Goal: Information Seeking & Learning: Understand process/instructions

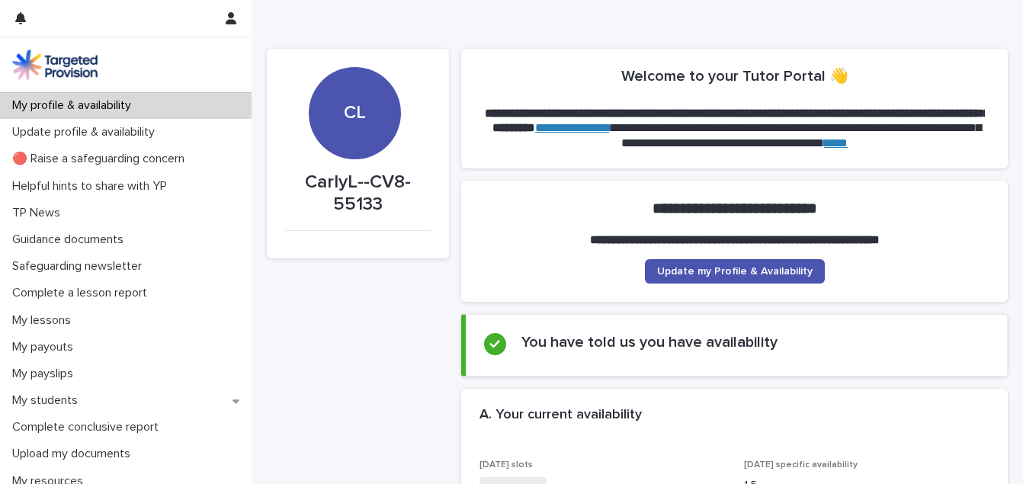
click at [609, 130] on link "**********" at bounding box center [572, 127] width 74 height 11
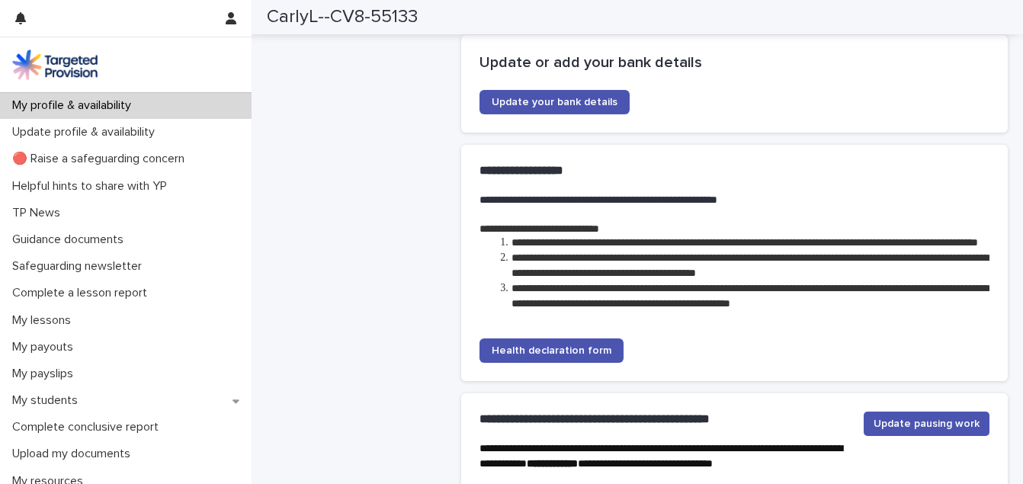
scroll to position [3401, 0]
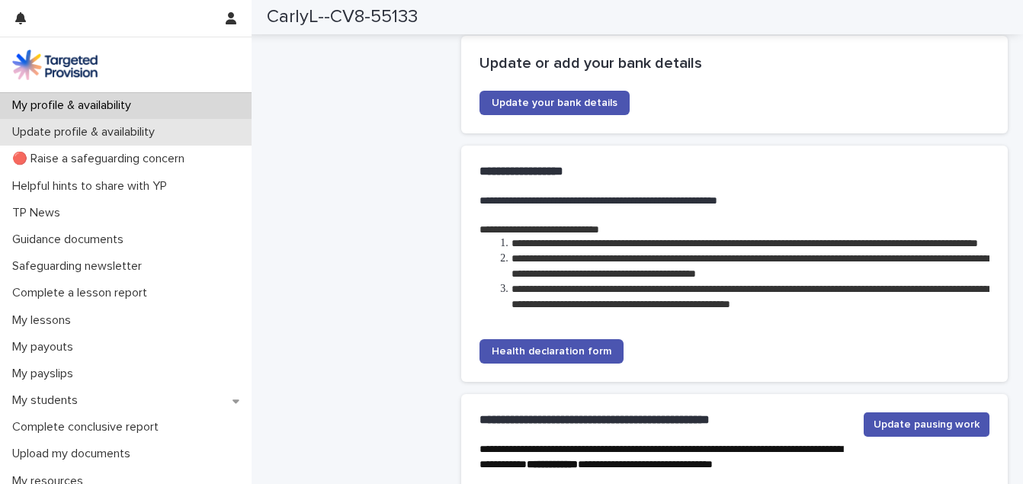
click at [146, 130] on p "Update profile & availability" at bounding box center [86, 132] width 161 height 14
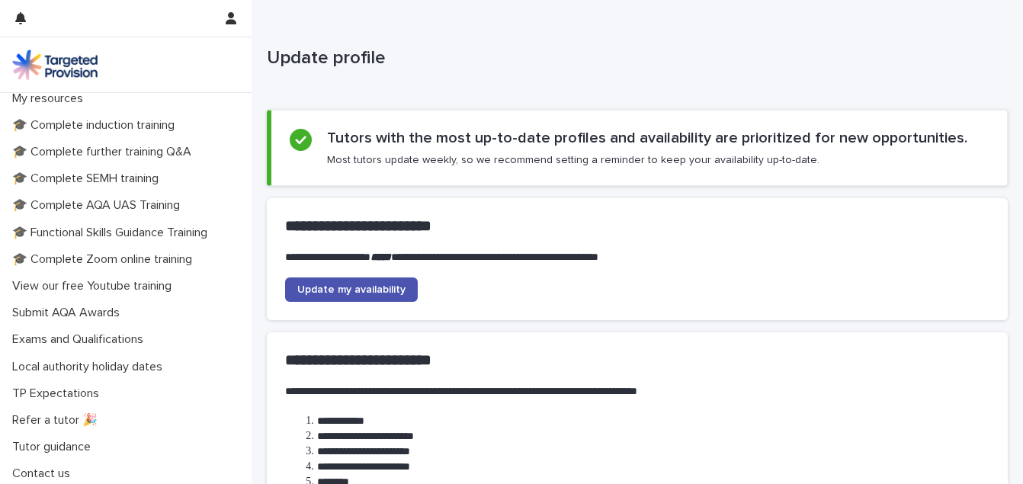
scroll to position [386, 0]
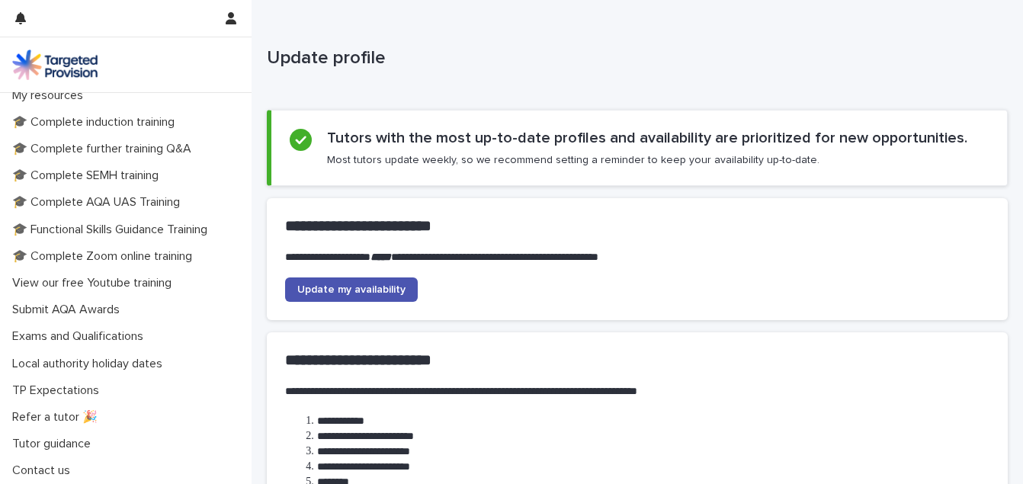
click at [146, 268] on div "🎓 Complete Zoom online training" at bounding box center [125, 256] width 251 height 27
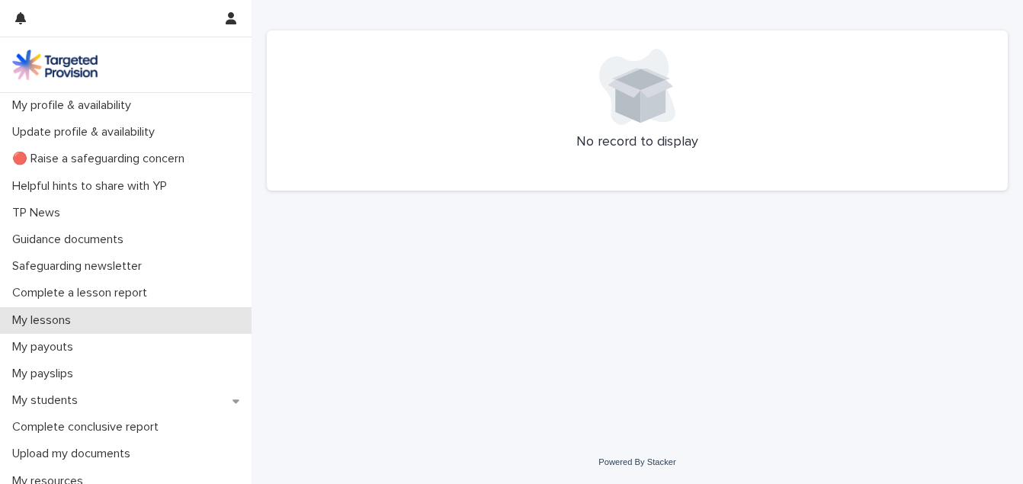
click at [101, 319] on div "My lessons" at bounding box center [125, 320] width 251 height 27
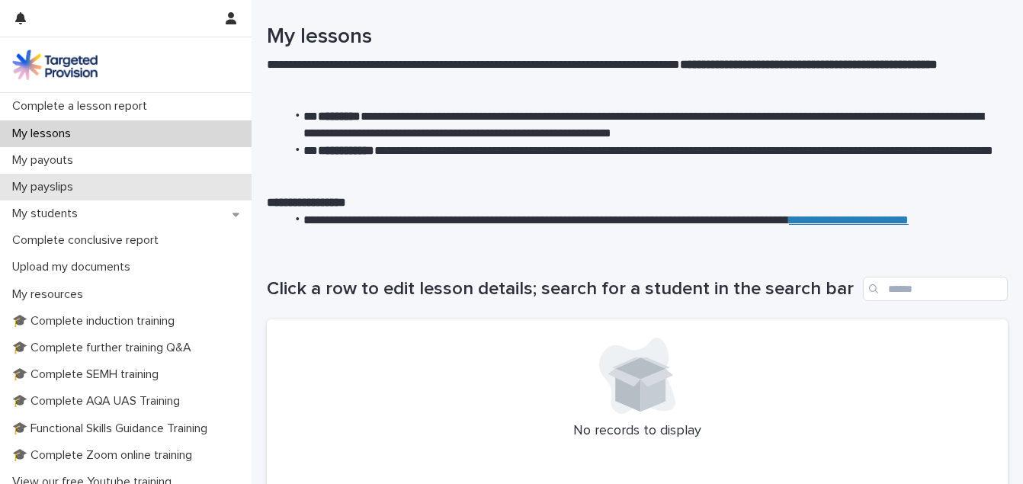
scroll to position [187, 0]
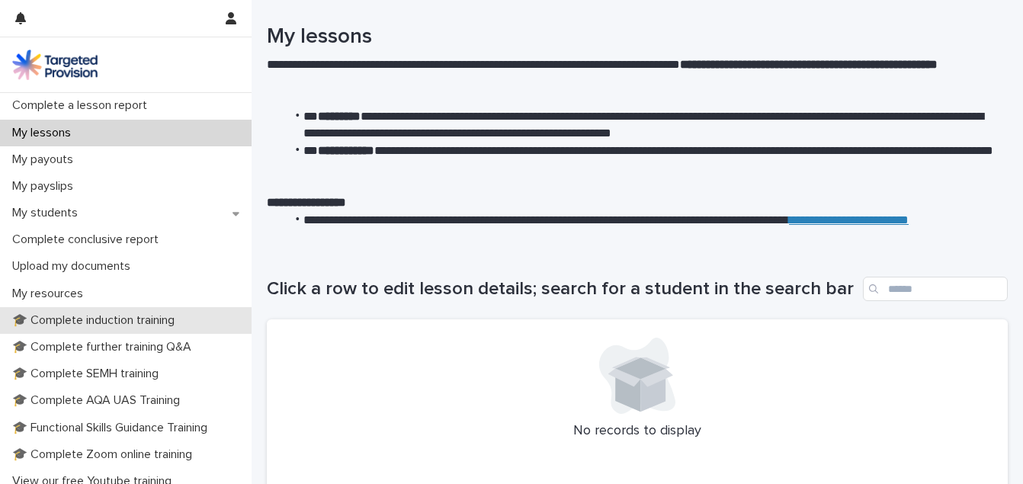
click at [126, 314] on p "🎓 Complete induction training" at bounding box center [96, 320] width 181 height 14
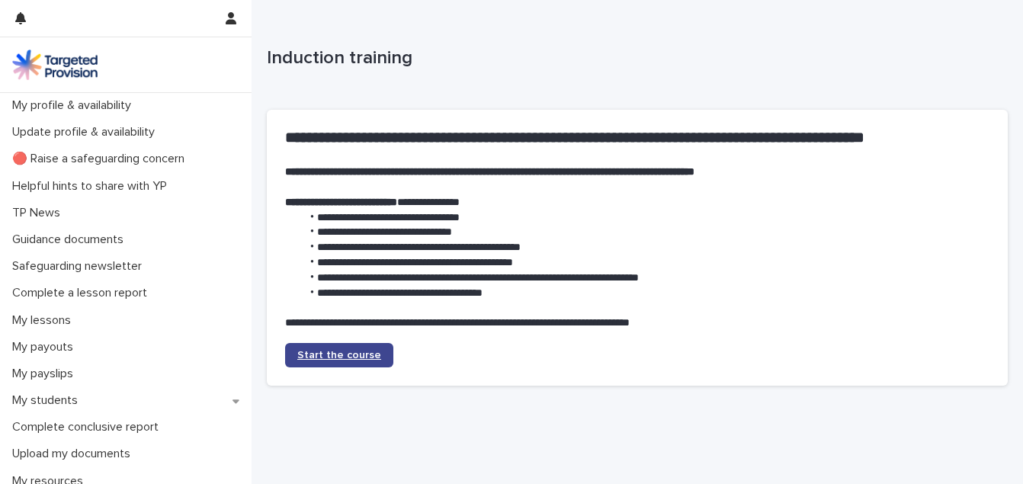
click at [338, 357] on span "Start the course" at bounding box center [339, 355] width 84 height 11
